Goal: Task Accomplishment & Management: Use online tool/utility

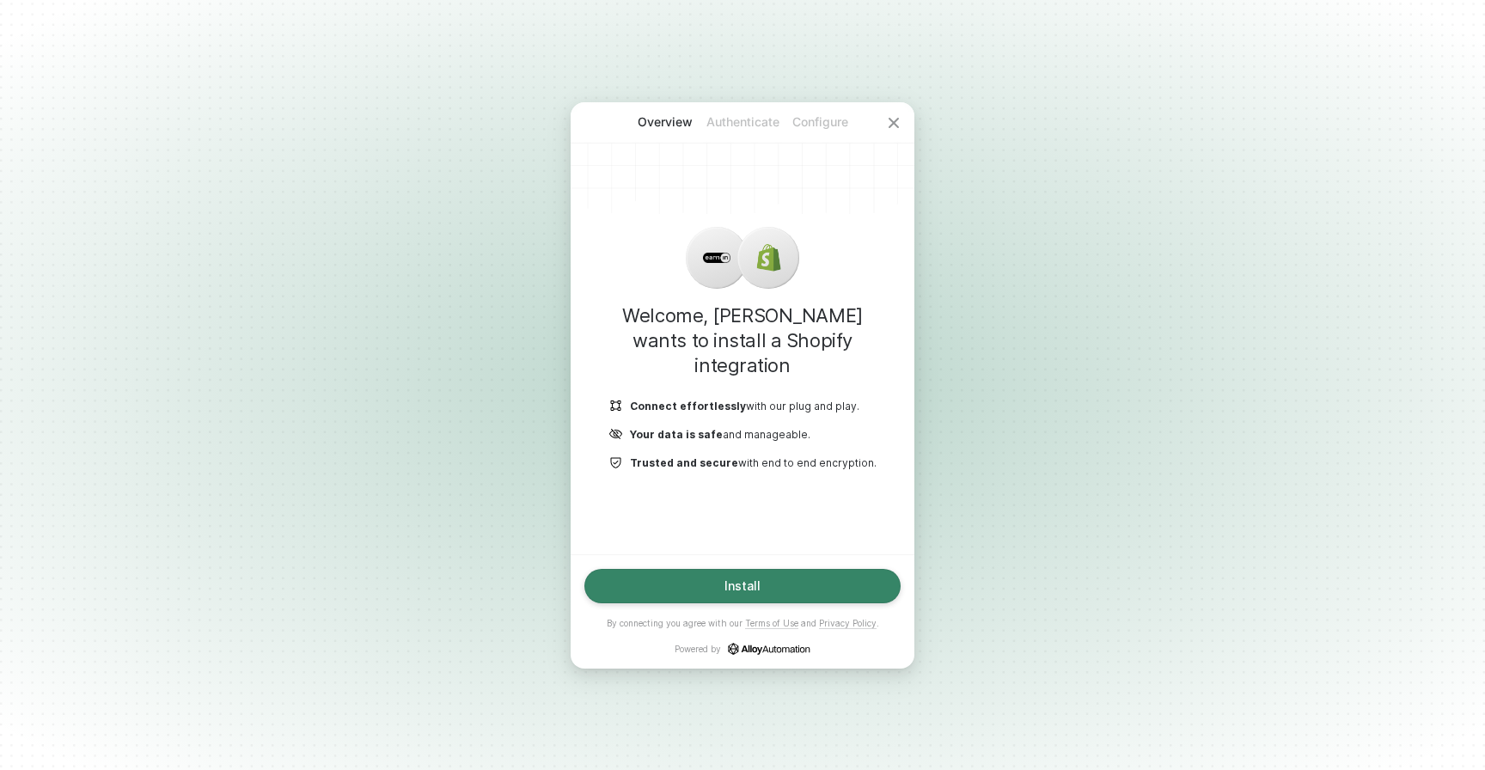
click at [614, 589] on button "Install" at bounding box center [742, 586] width 316 height 34
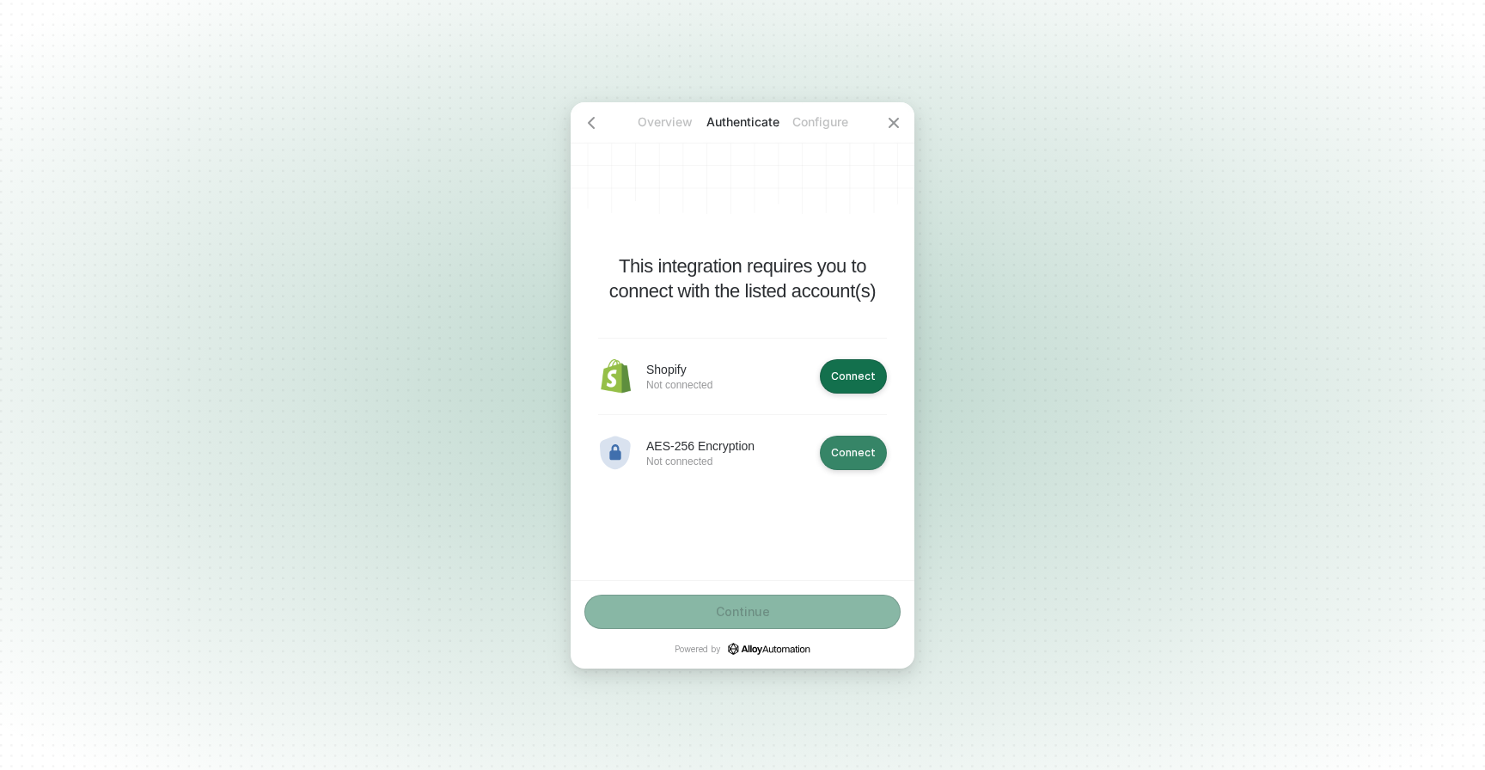
click at [850, 455] on div "Connect" at bounding box center [853, 452] width 45 height 13
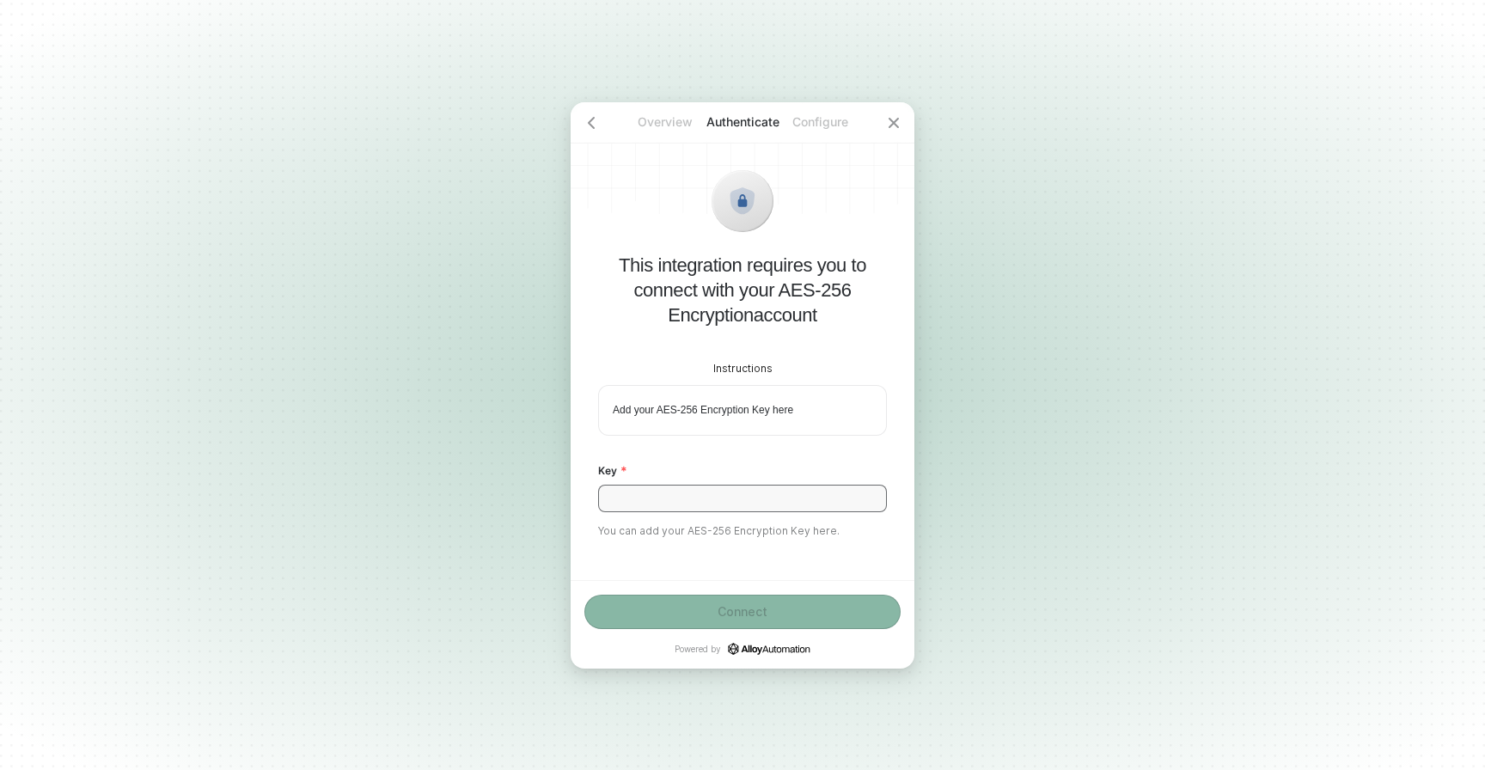
click at [834, 493] on input "Key" at bounding box center [742, 498] width 289 height 27
click at [777, 414] on p "Add your AES-256 Encryption Key here" at bounding box center [742, 410] width 259 height 15
click at [758, 485] on input "Key" at bounding box center [742, 498] width 289 height 27
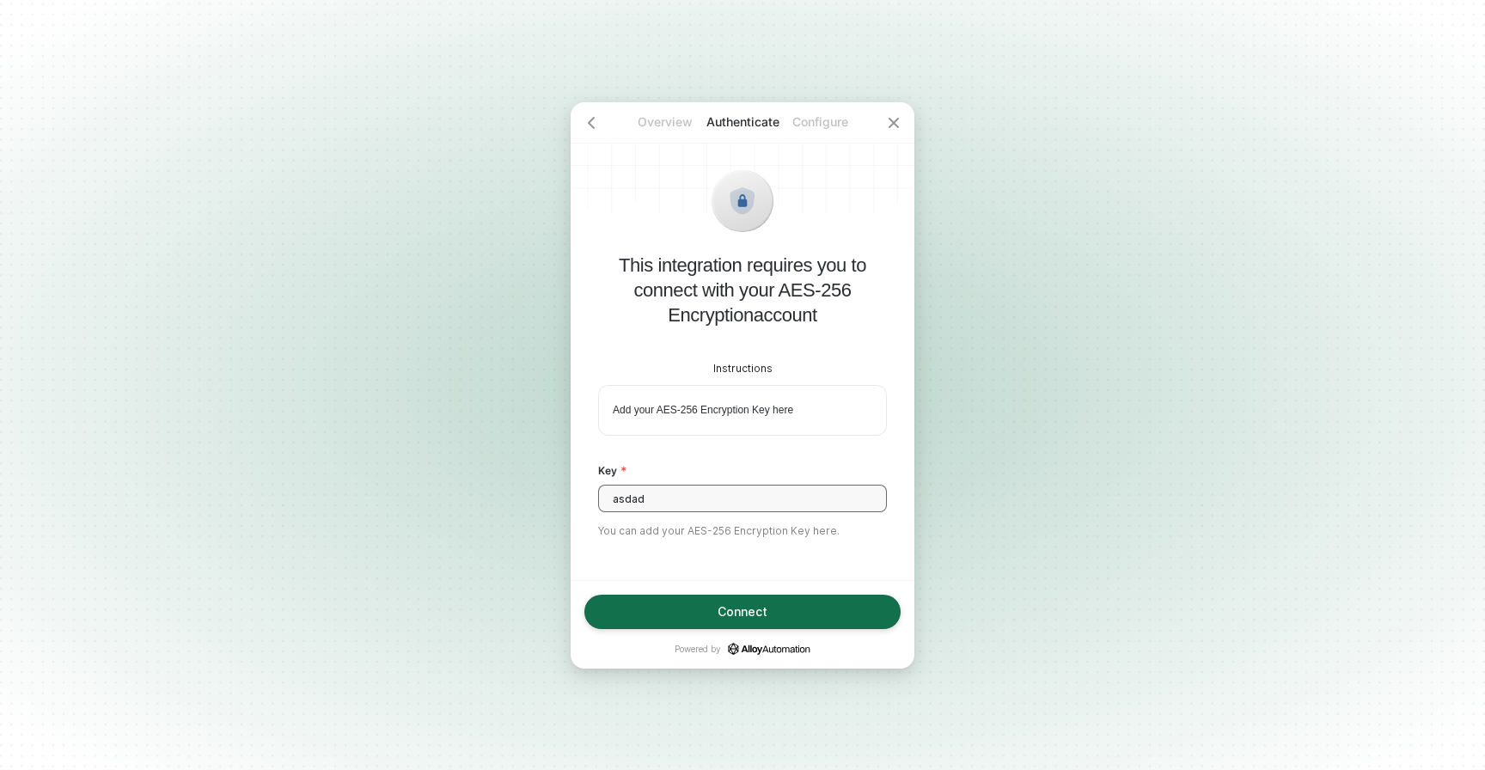
type input "asdad"
click at [697, 609] on button "Connect" at bounding box center [742, 612] width 316 height 34
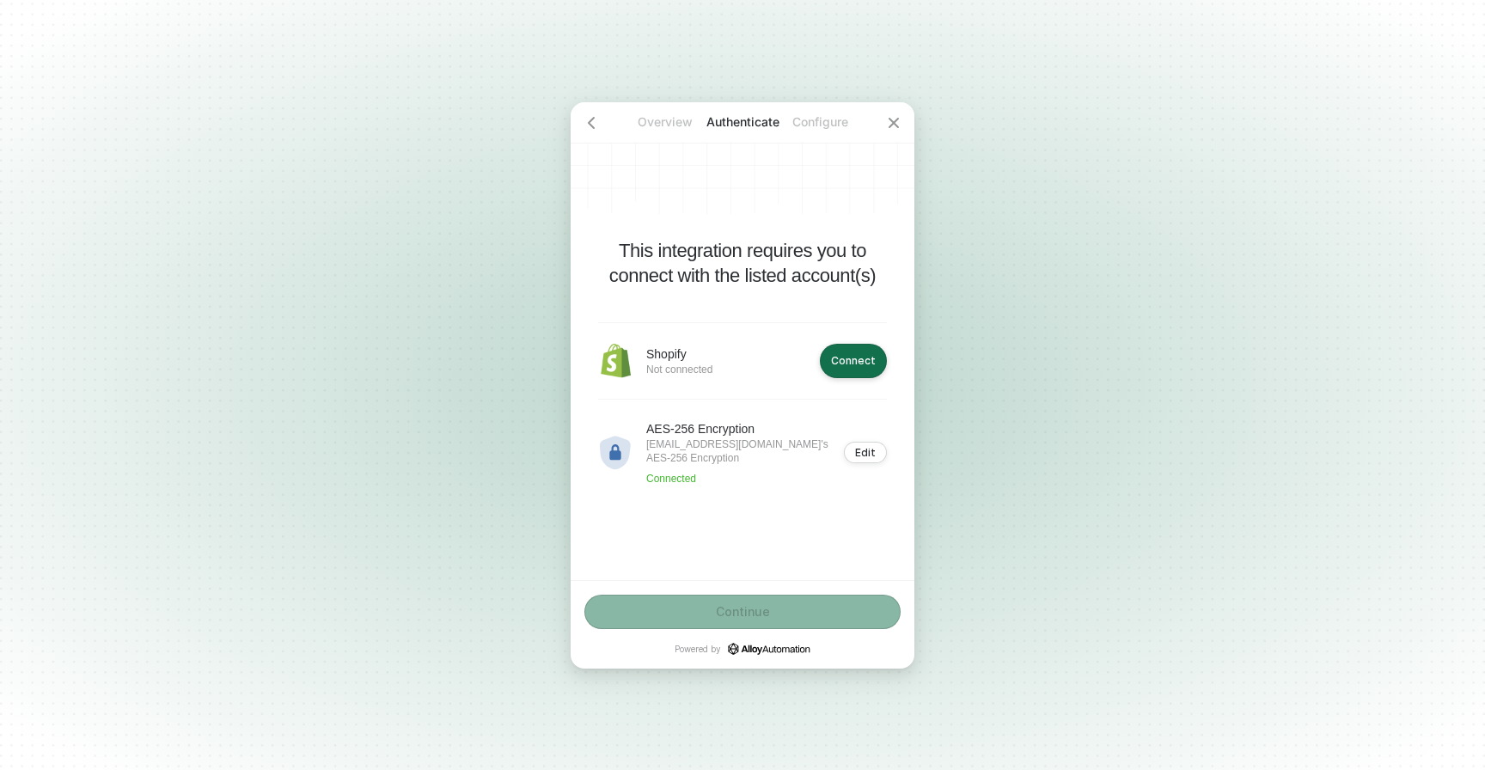
click at [772, 360] on div "Shopify Not connected Connect" at bounding box center [742, 360] width 289 height 76
click at [840, 363] on div "Connect" at bounding box center [853, 360] width 45 height 13
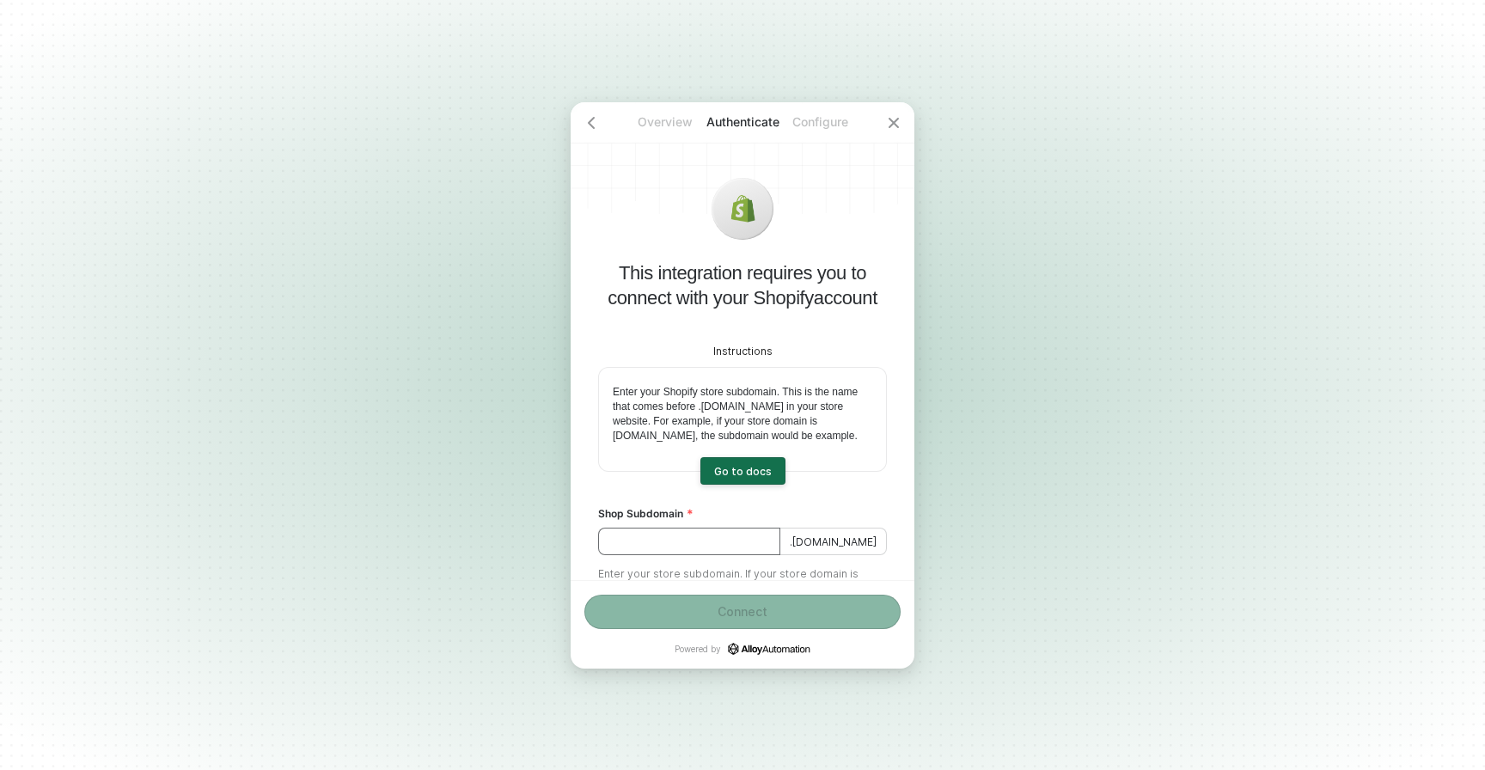
click at [698, 555] on input "Shop Subdomain" at bounding box center [689, 541] width 182 height 27
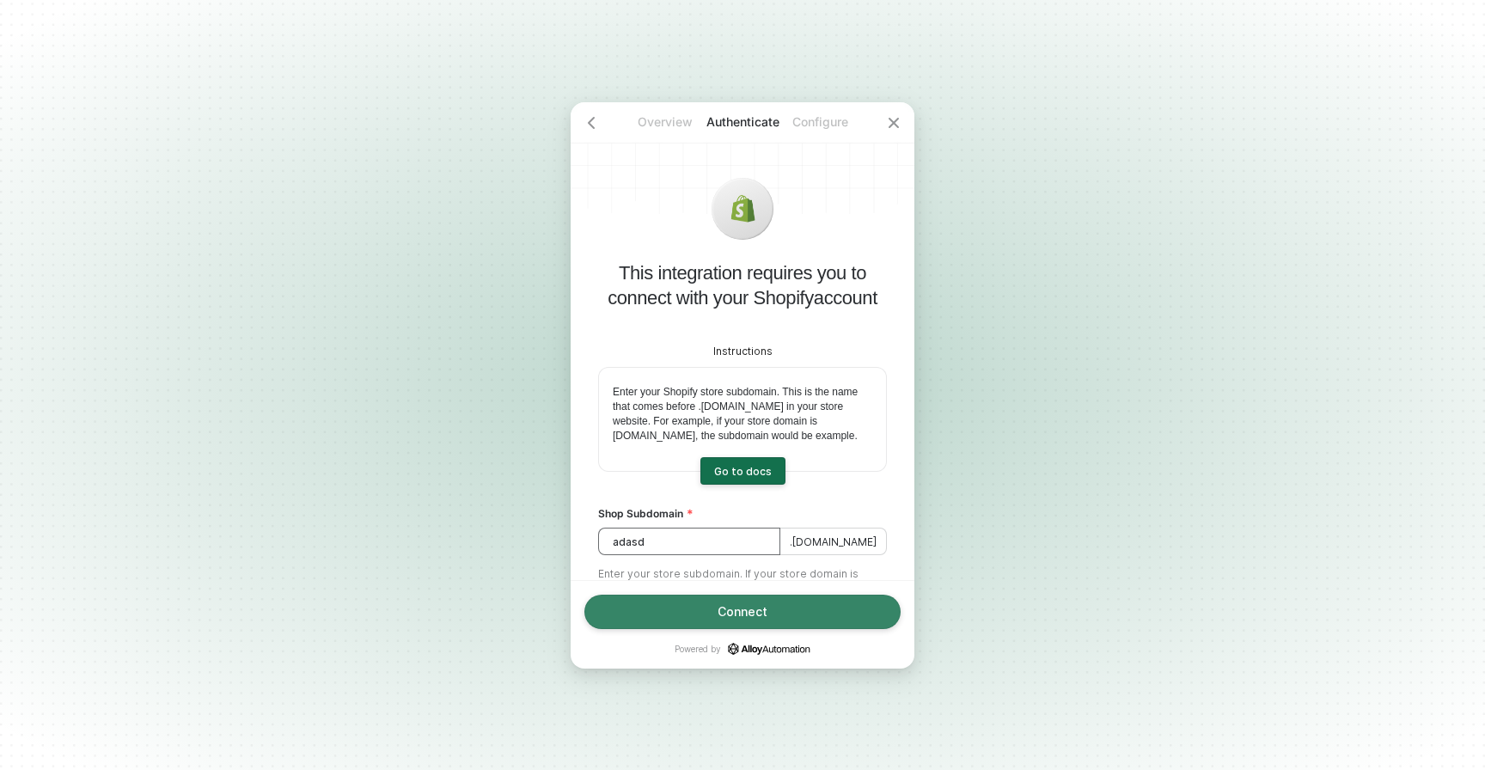
type input "adasd"
click at [707, 599] on button "Connect" at bounding box center [742, 612] width 316 height 34
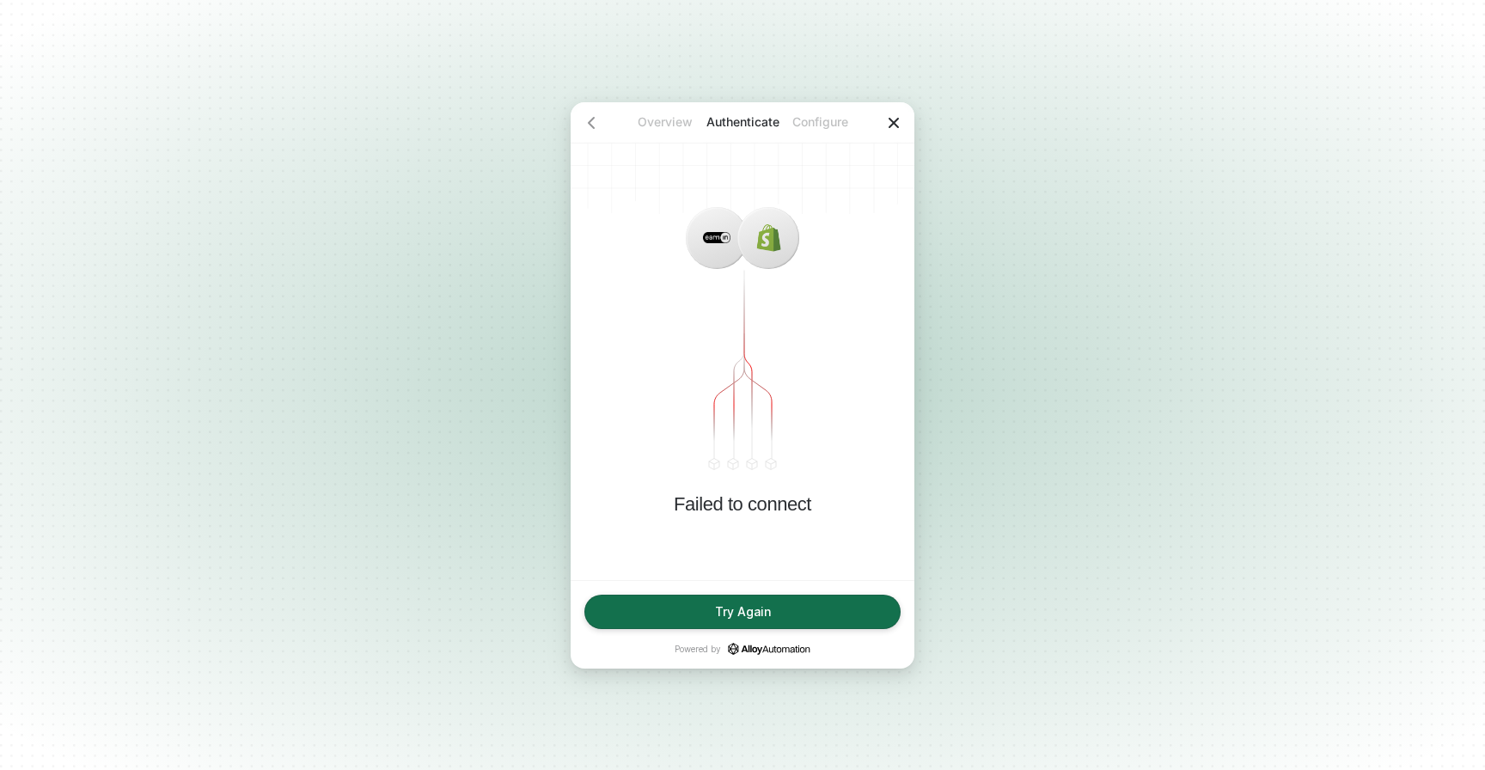
click at [894, 124] on icon "icon-close" at bounding box center [894, 123] width 14 height 14
click at [595, 122] on icon "icon-arrow-left" at bounding box center [591, 123] width 14 height 14
